Goal: Information Seeking & Learning: Find specific fact

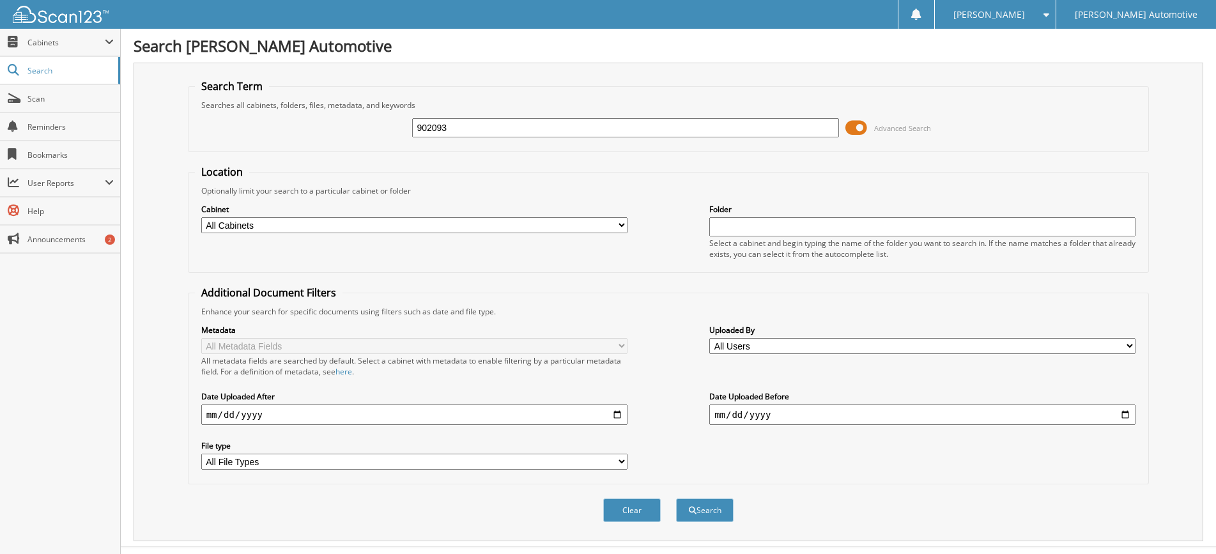
type input "902093"
click at [676, 498] on button "Search" at bounding box center [705, 510] width 58 height 24
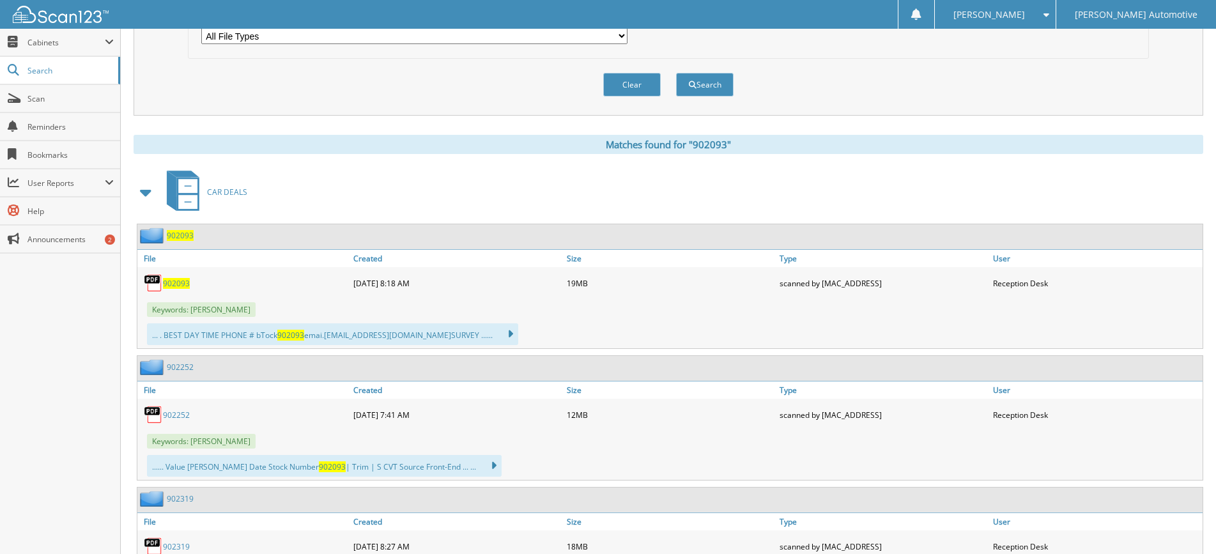
scroll to position [447, 0]
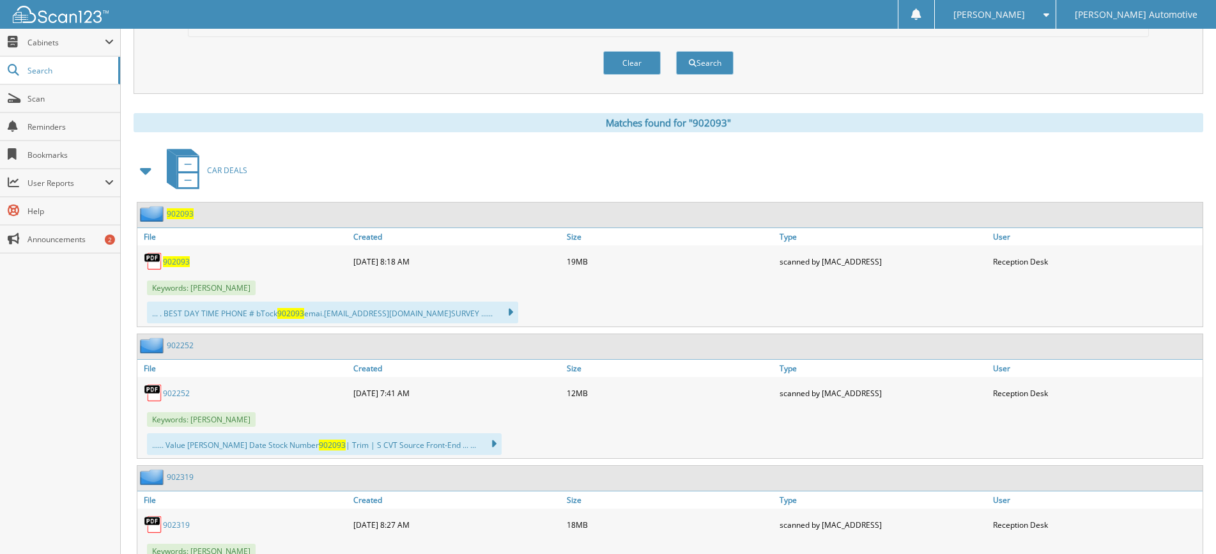
click at [183, 265] on span "902093" at bounding box center [176, 261] width 27 height 11
